Goal: Navigation & Orientation: Understand site structure

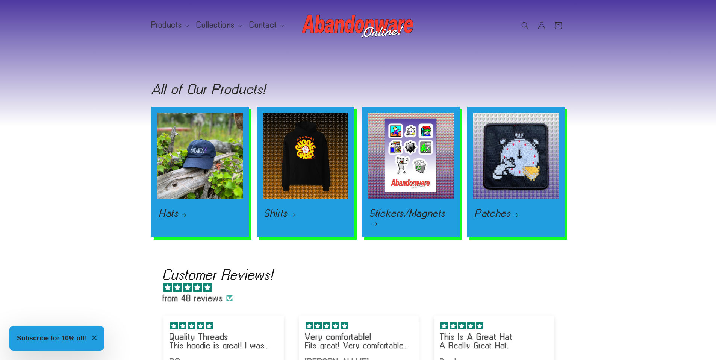
scroll to position [978, 0]
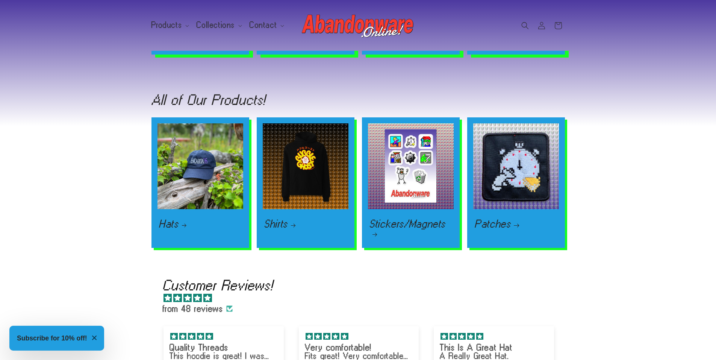
click at [508, 219] on link "Patches" at bounding box center [516, 223] width 83 height 9
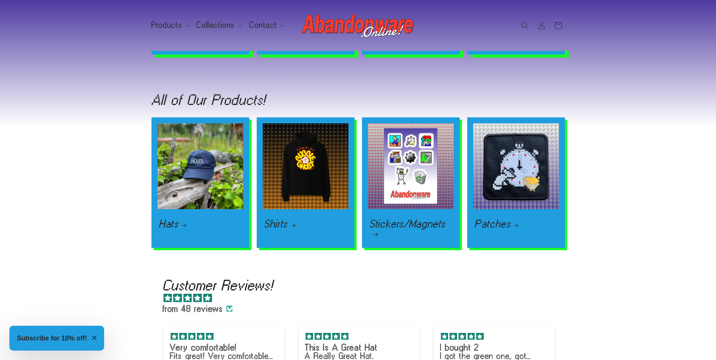
scroll to position [0, 2149]
click at [412, 219] on link "Stickers/Magnets" at bounding box center [411, 228] width 83 height 18
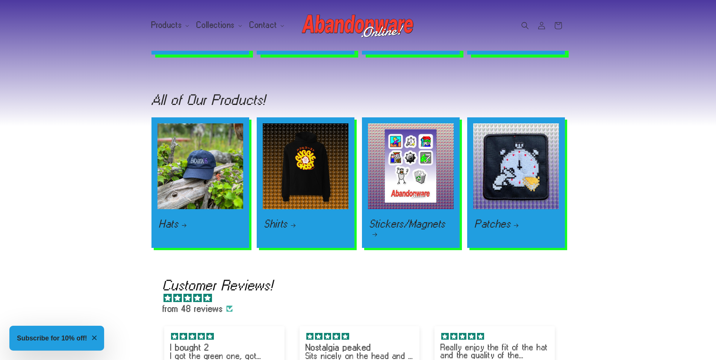
scroll to position [0, 2865]
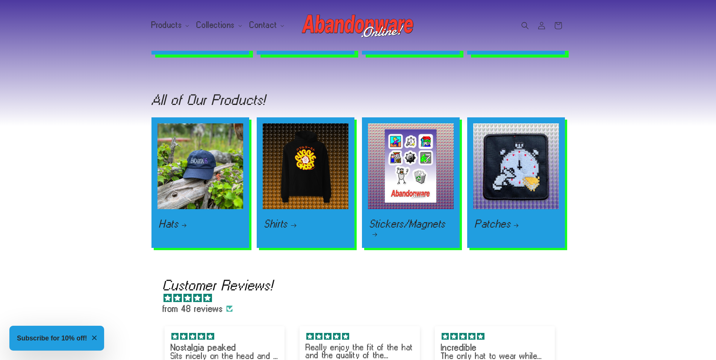
click at [299, 219] on link "Shirts" at bounding box center [305, 223] width 83 height 9
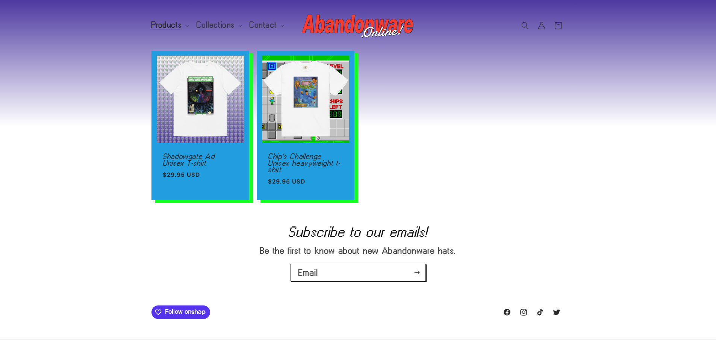
scroll to position [376, 0]
